Goal: Task Accomplishment & Management: Manage account settings

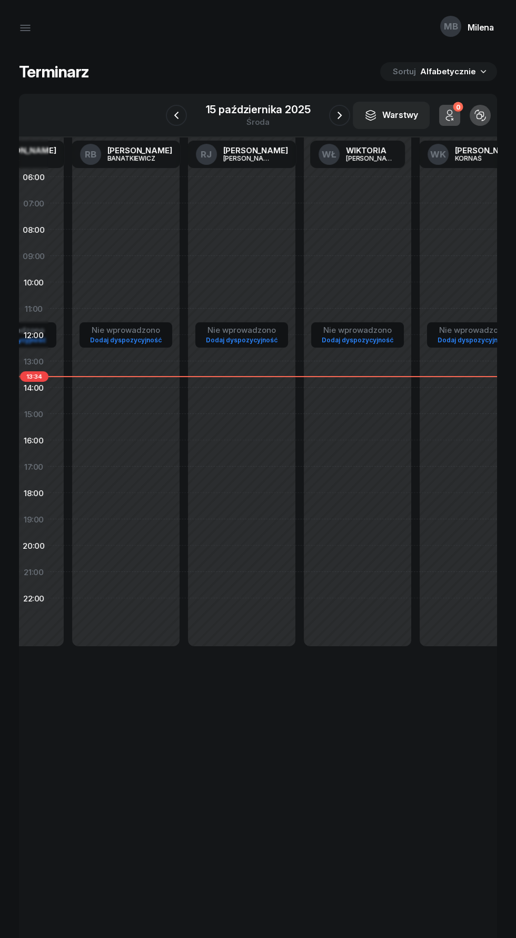
scroll to position [0, 478]
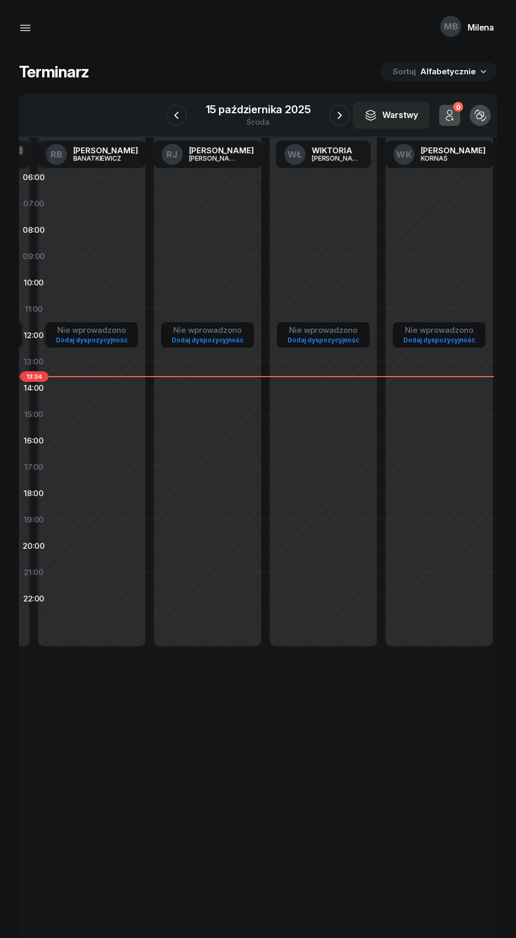
click at [24, 24] on icon "button" at bounding box center [25, 28] width 13 height 13
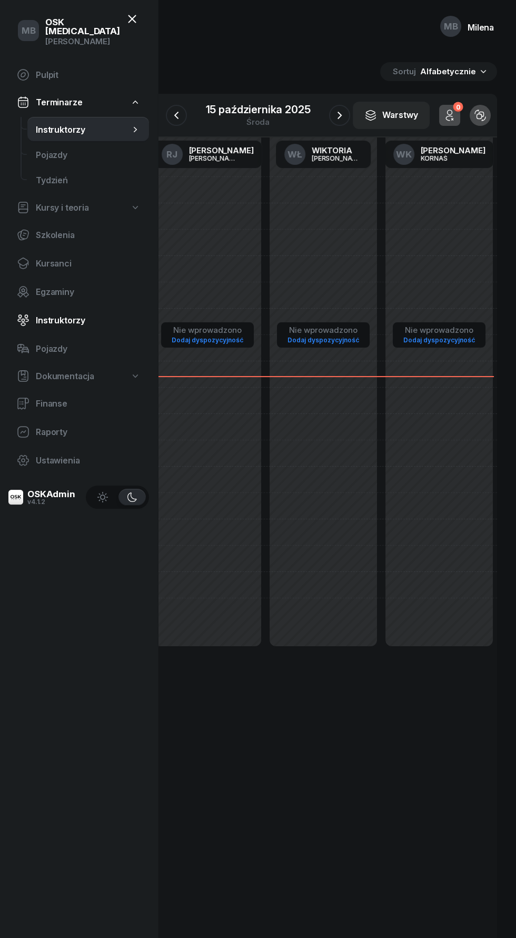
click at [65, 315] on span "Instruktorzy" at bounding box center [88, 320] width 105 height 10
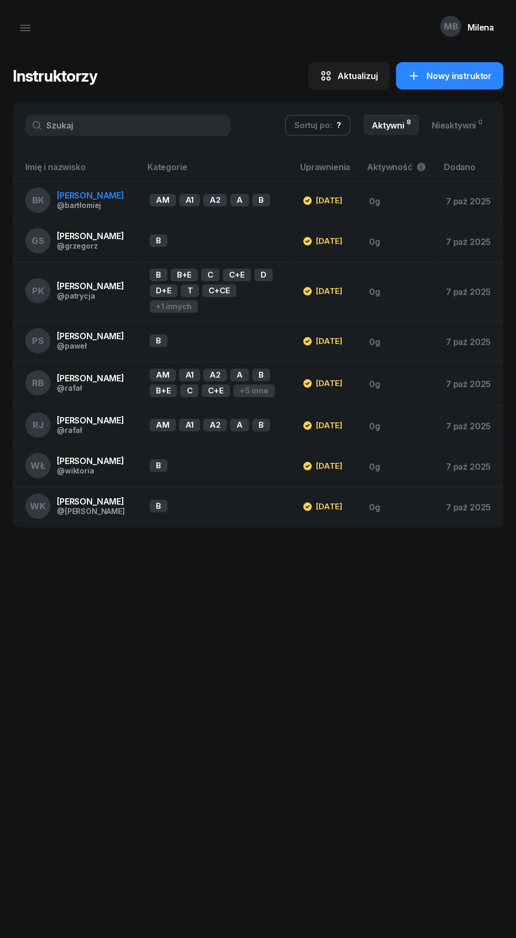
click at [105, 195] on span "[PERSON_NAME]" at bounding box center [90, 195] width 67 height 11
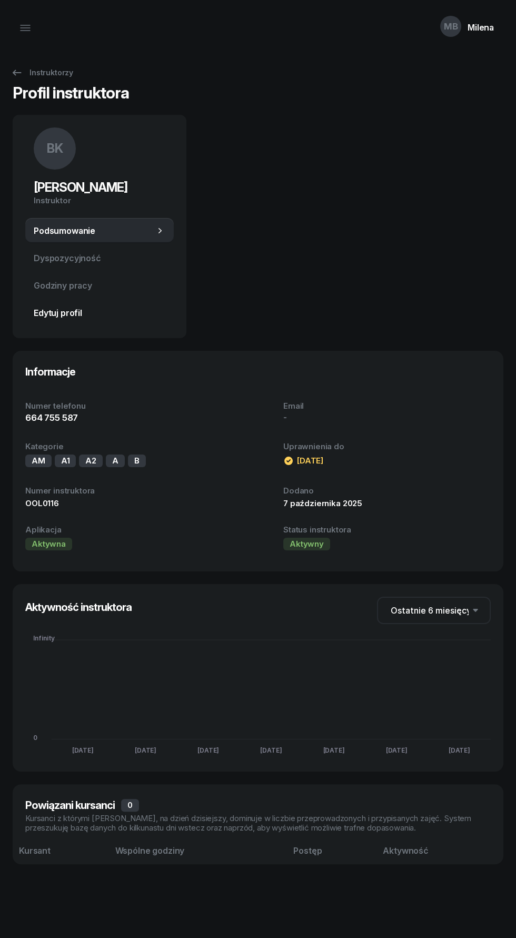
click at [62, 313] on span "Edytuj profil" at bounding box center [100, 313] width 132 height 10
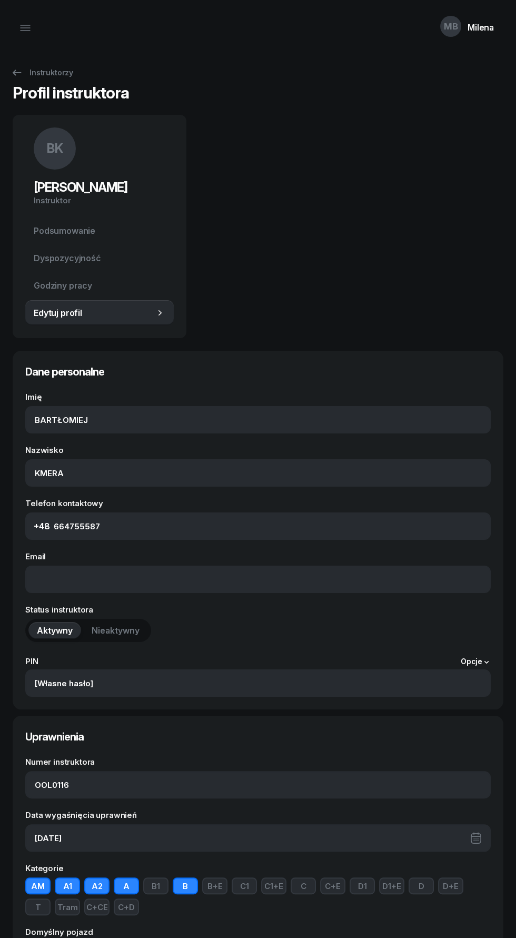
scroll to position [45, 0]
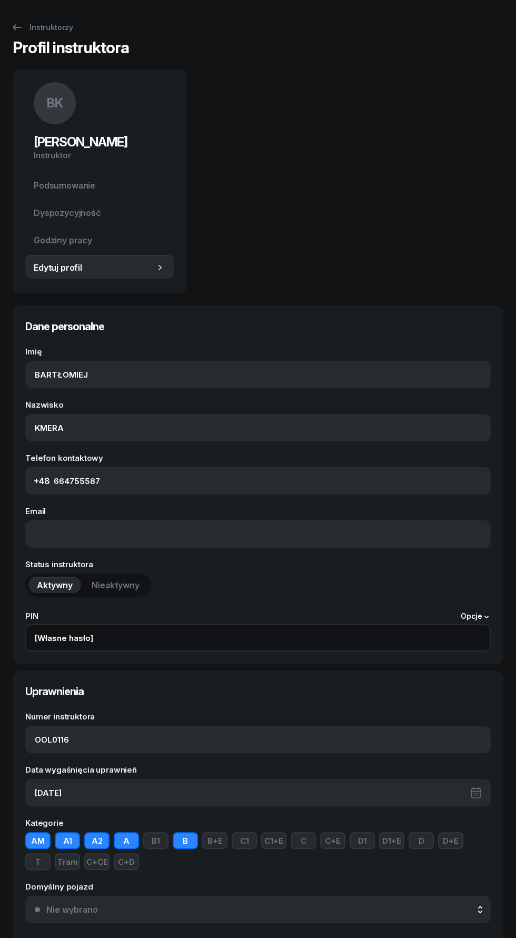
click at [463, 638] on input "[Własne hasło]" at bounding box center [258, 637] width 466 height 27
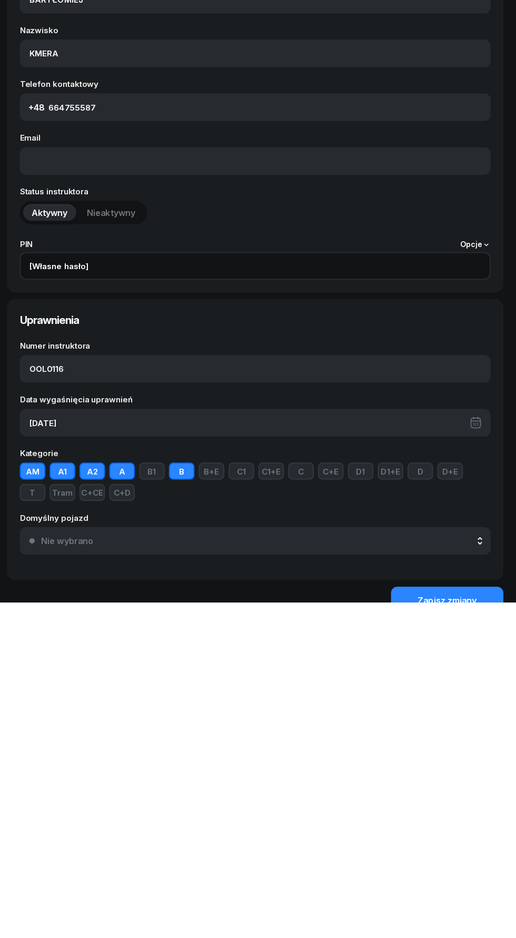
click at [464, 604] on input "[Własne hasło]" at bounding box center [258, 605] width 466 height 27
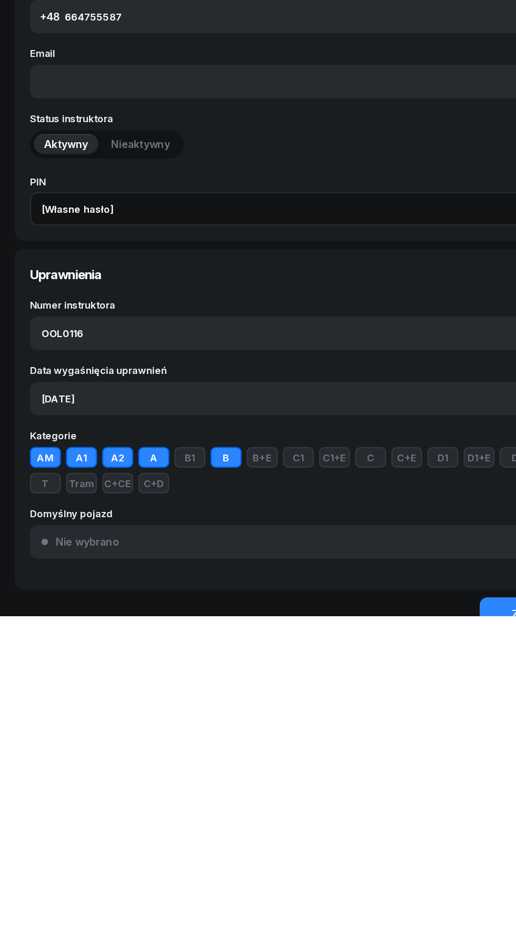
scroll to position [77, 0]
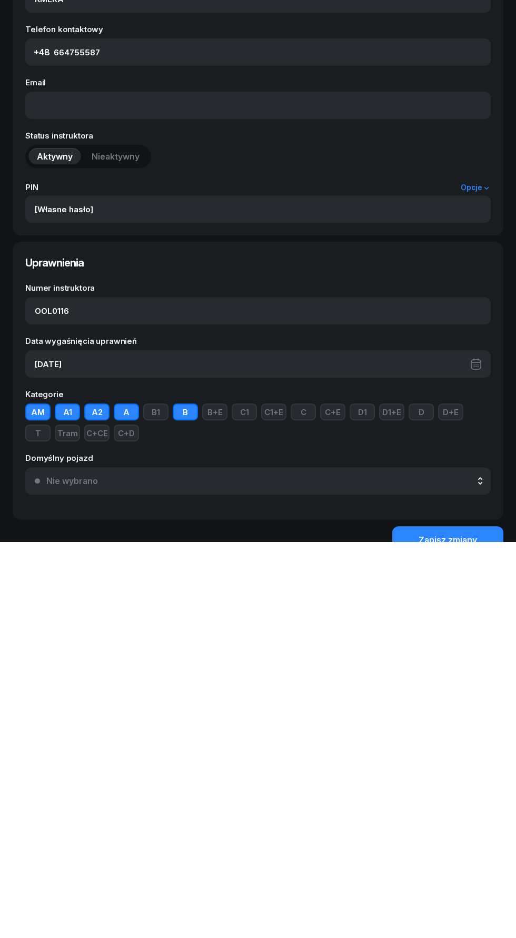
click at [472, 583] on link "Opcje" at bounding box center [476, 584] width 30 height 8
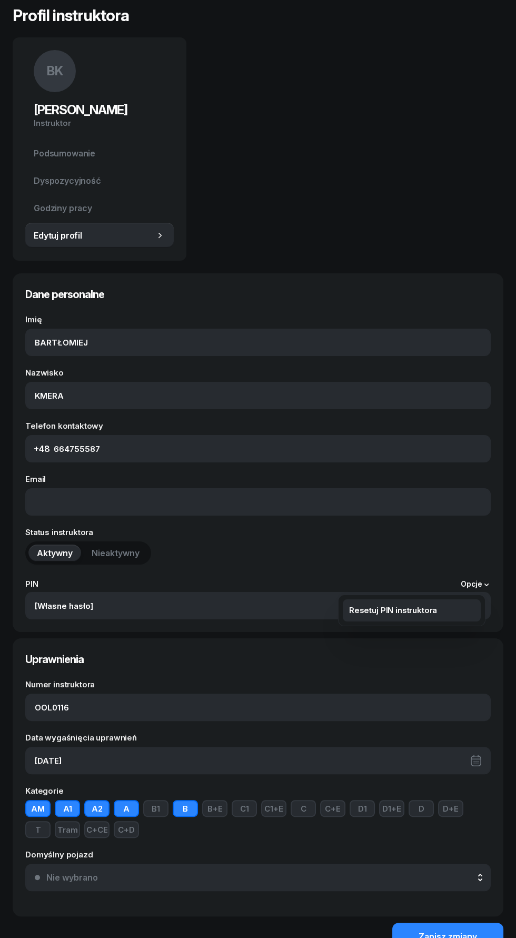
click at [449, 616] on link "Resetuj PIN instruktora" at bounding box center [412, 610] width 138 height 22
click at [453, 937] on div "Zapisz zmiany" at bounding box center [448, 937] width 58 height 10
